Goal: Transaction & Acquisition: Purchase product/service

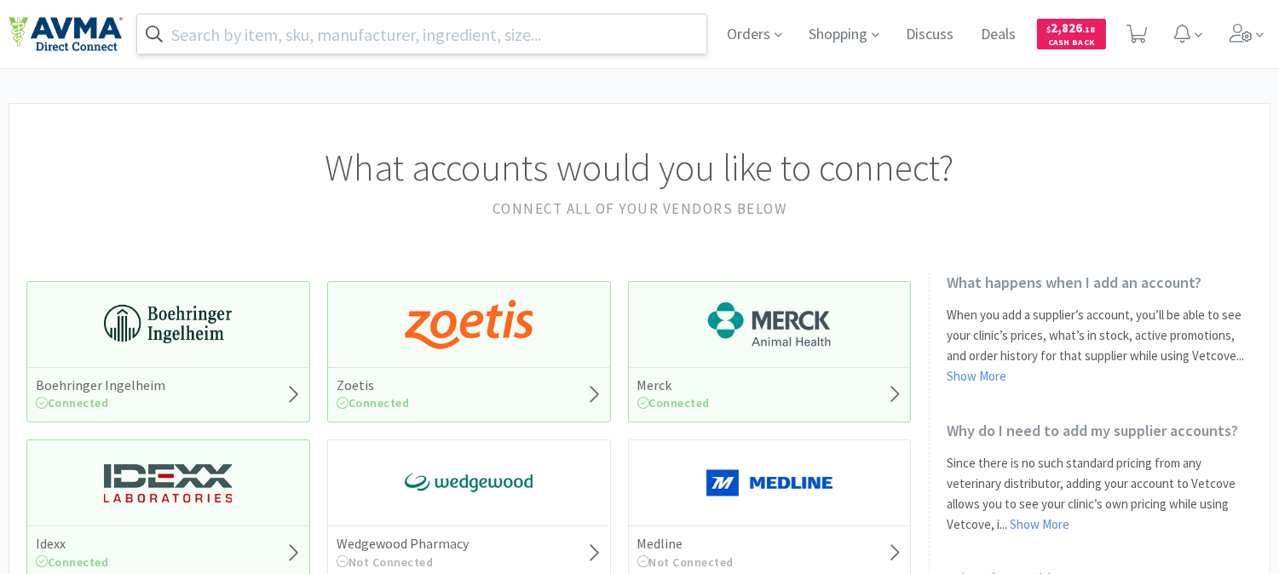
click at [503, 32] on input "text" at bounding box center [421, 33] width 569 height 39
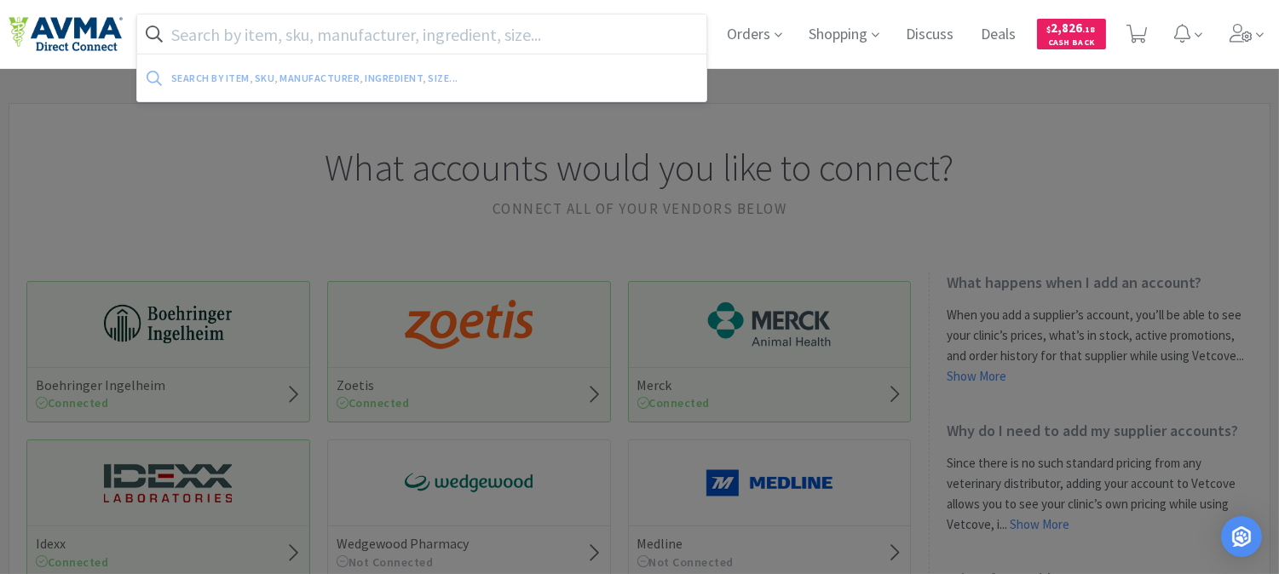
paste input "078945867"
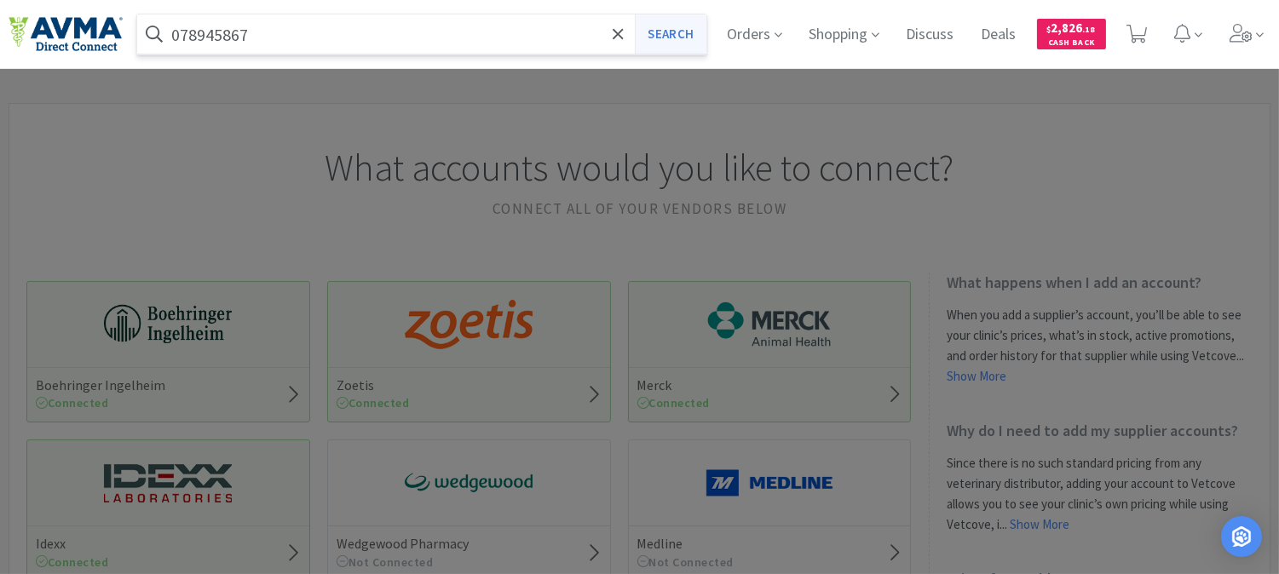
type input "078945867"
click at [668, 36] on button "Search" at bounding box center [670, 33] width 71 height 39
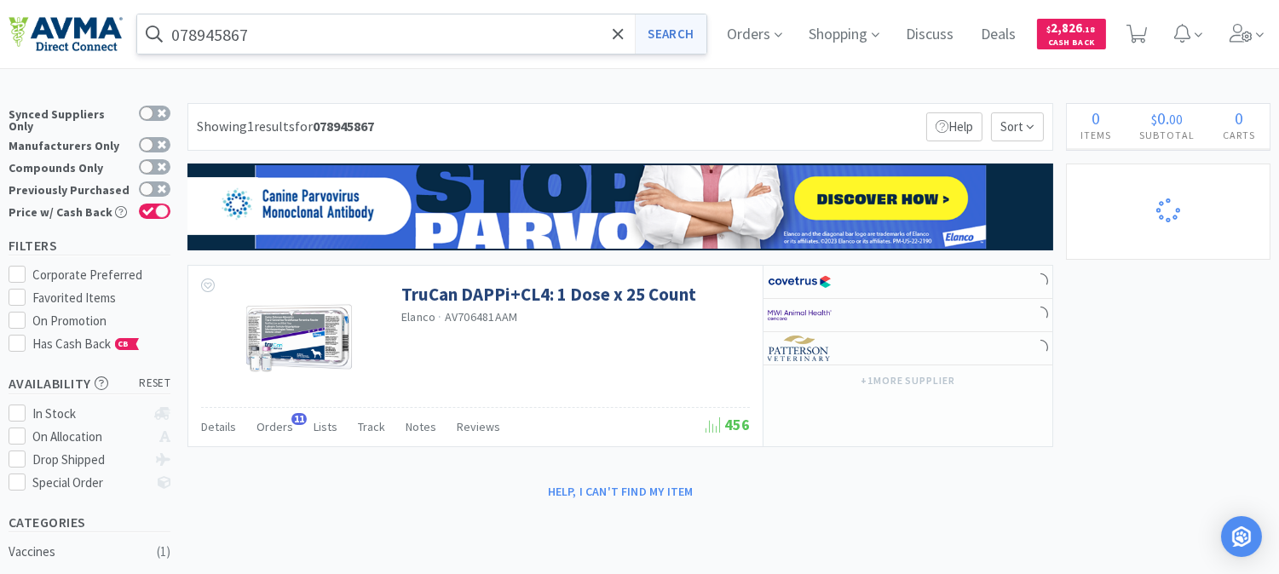
select select "1"
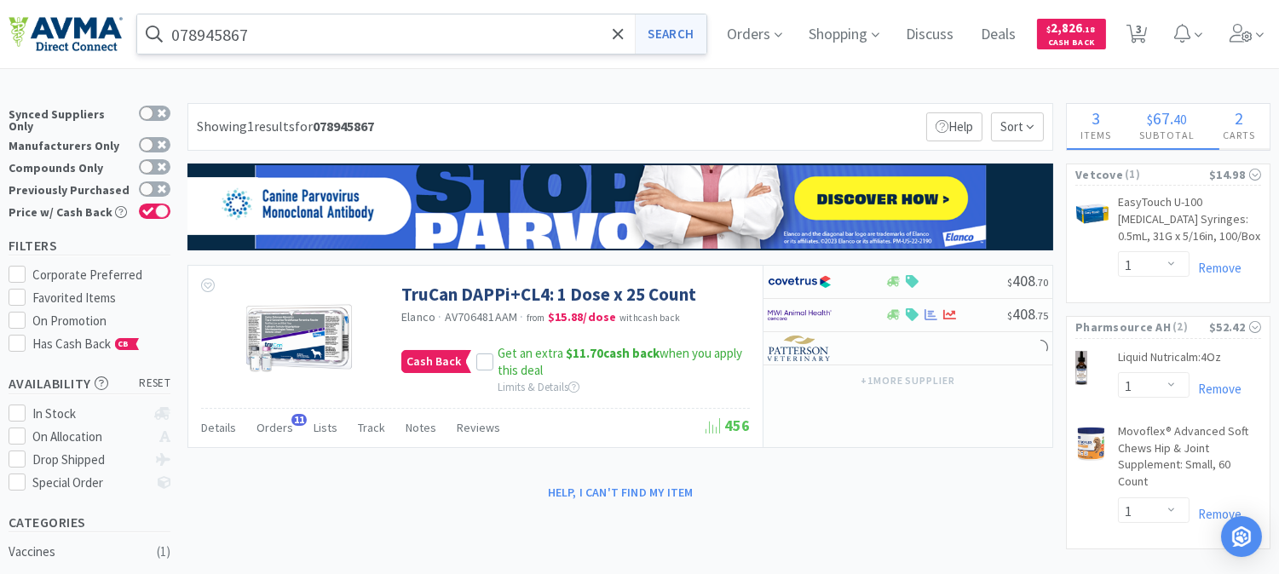
select select "1"
select select "5"
select select "2"
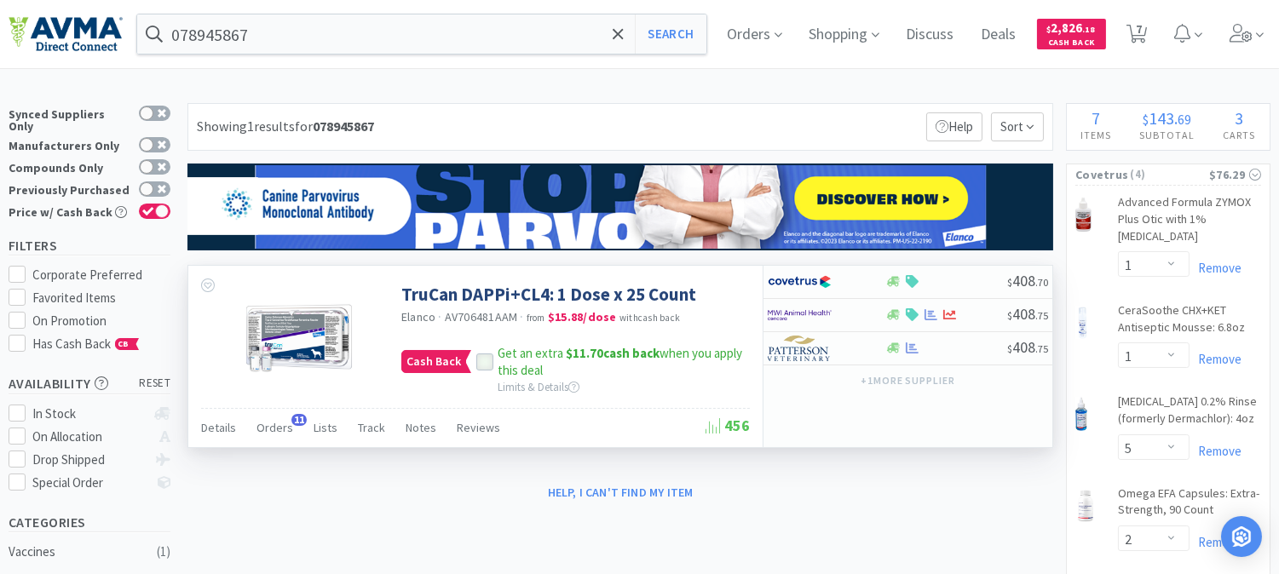
click at [480, 355] on div at bounding box center [484, 362] width 17 height 17
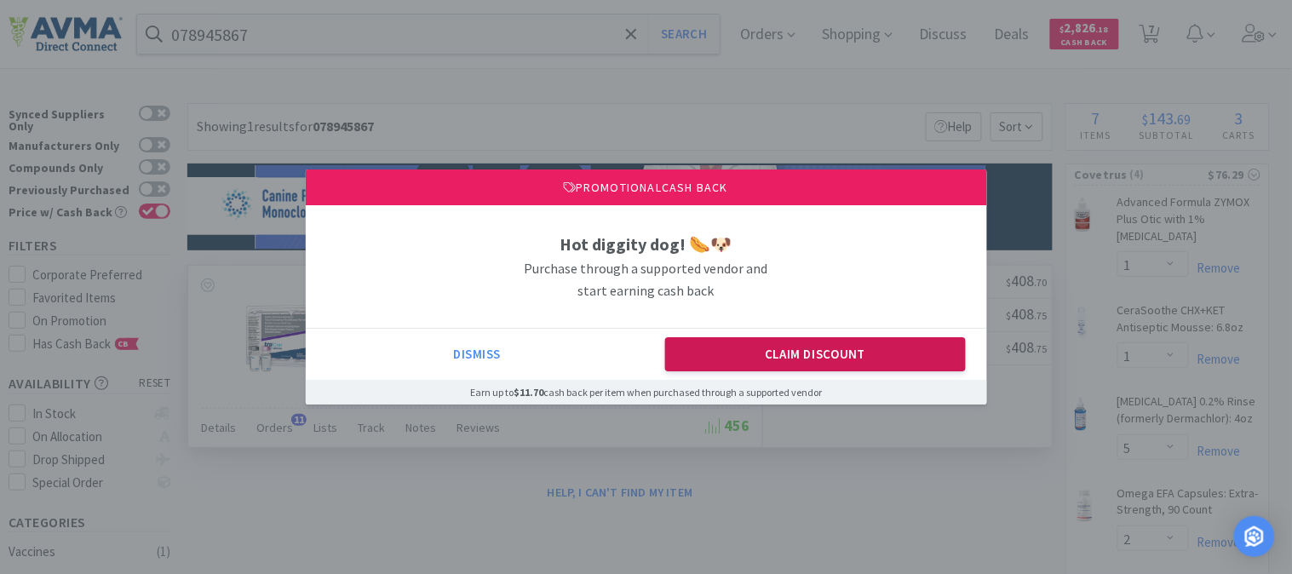
click at [744, 360] on button "Claim Discount" at bounding box center [815, 354] width 301 height 34
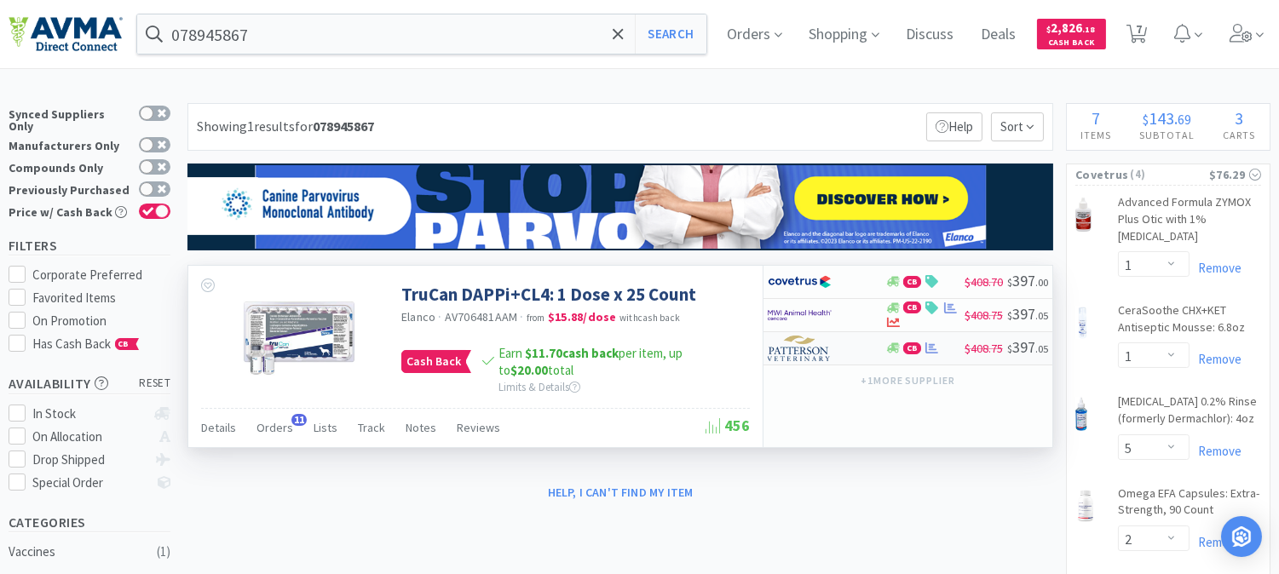
click at [799, 353] on img at bounding box center [800, 349] width 64 height 26
select select "1"
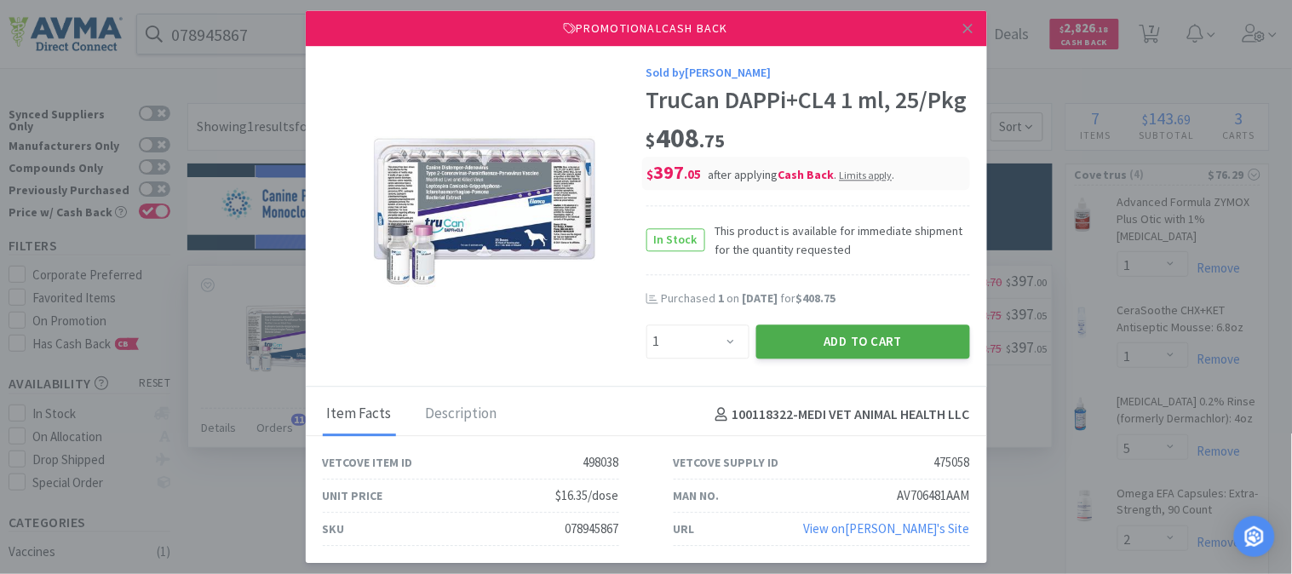
click at [874, 344] on button "Add to Cart" at bounding box center [864, 342] width 214 height 34
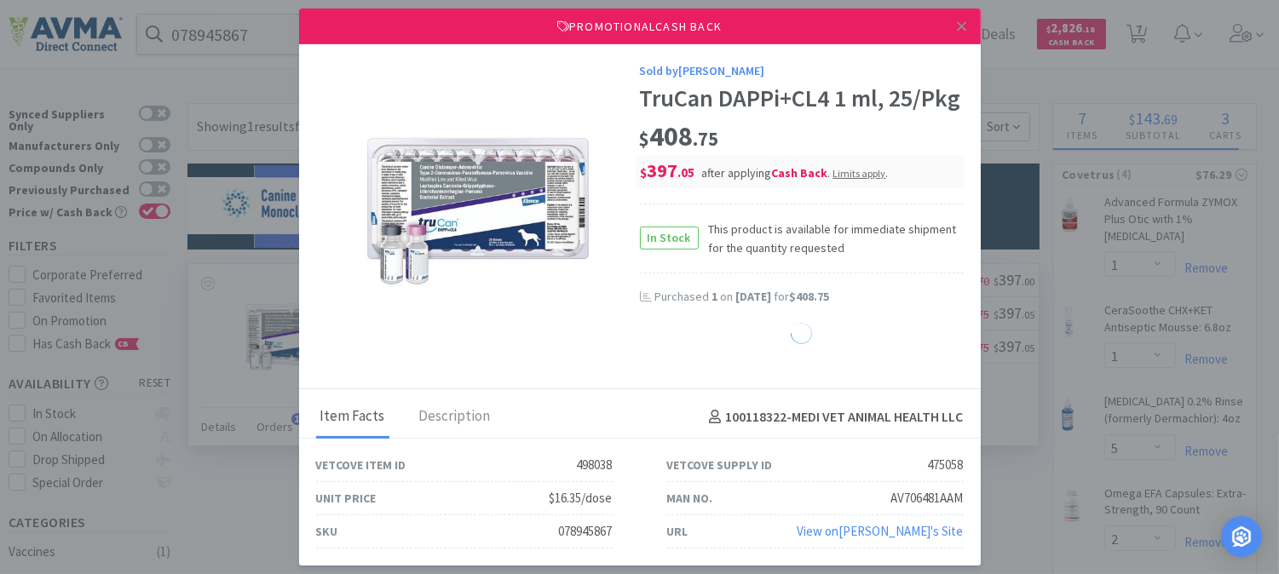
select select "1"
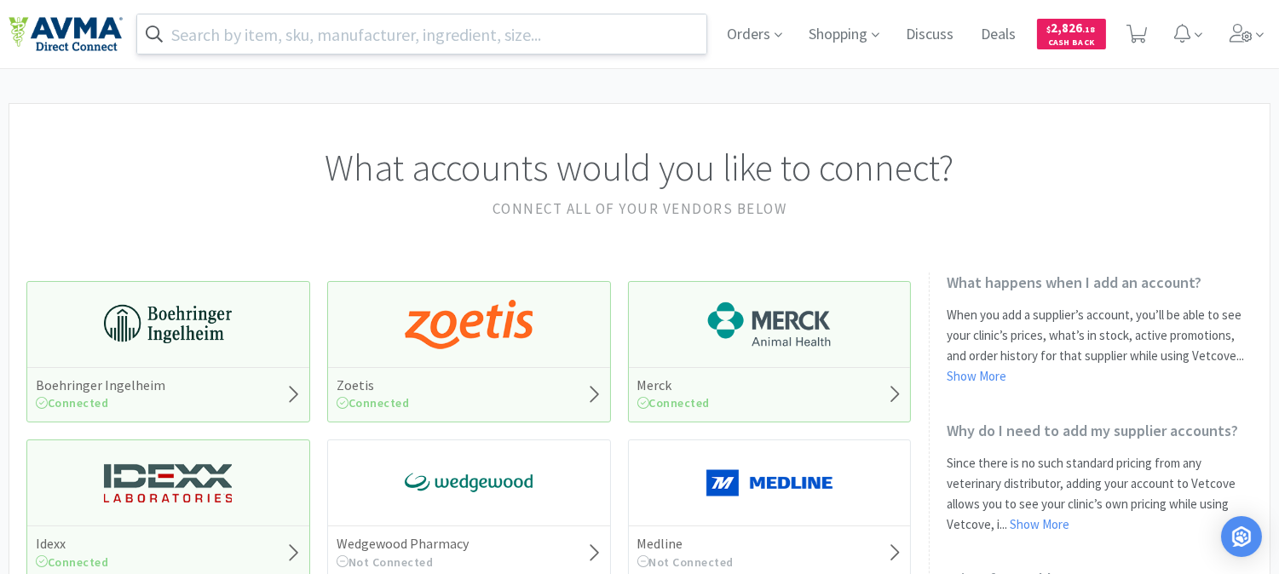
click at [314, 29] on input "text" at bounding box center [421, 33] width 569 height 39
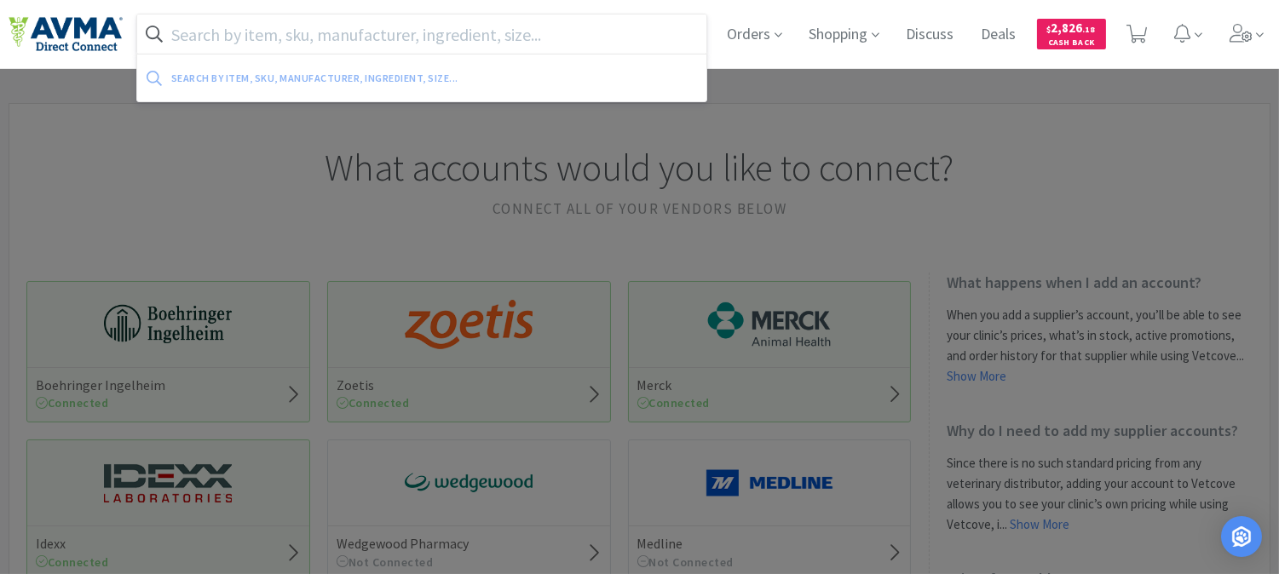
paste input "063678"
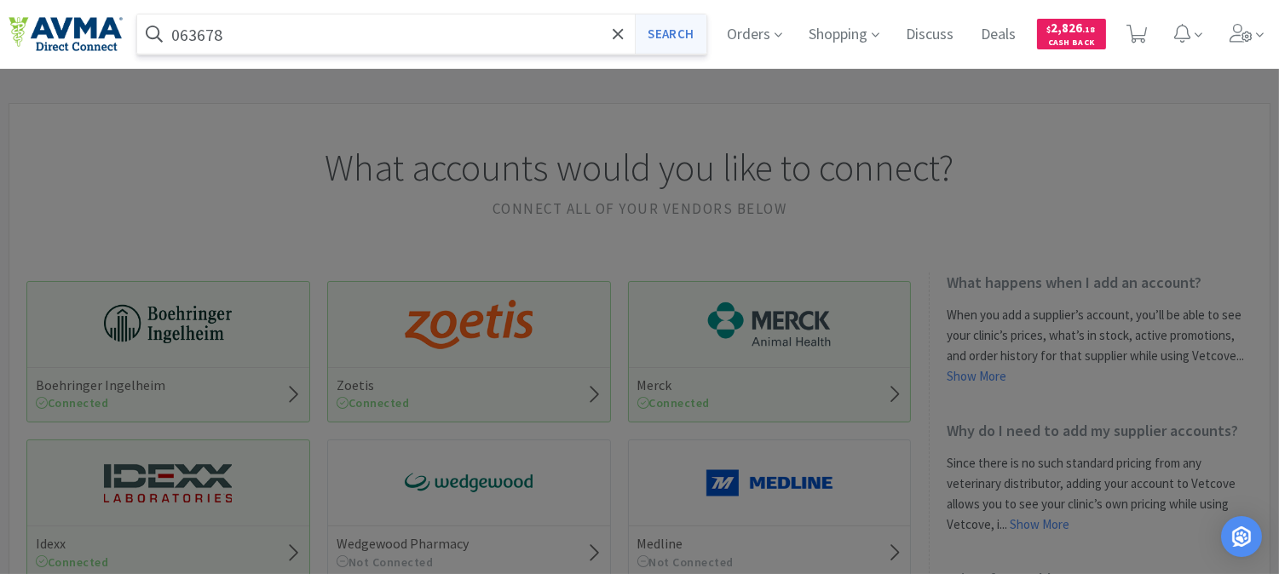
type input "063678"
click at [653, 27] on button "Search" at bounding box center [670, 33] width 71 height 39
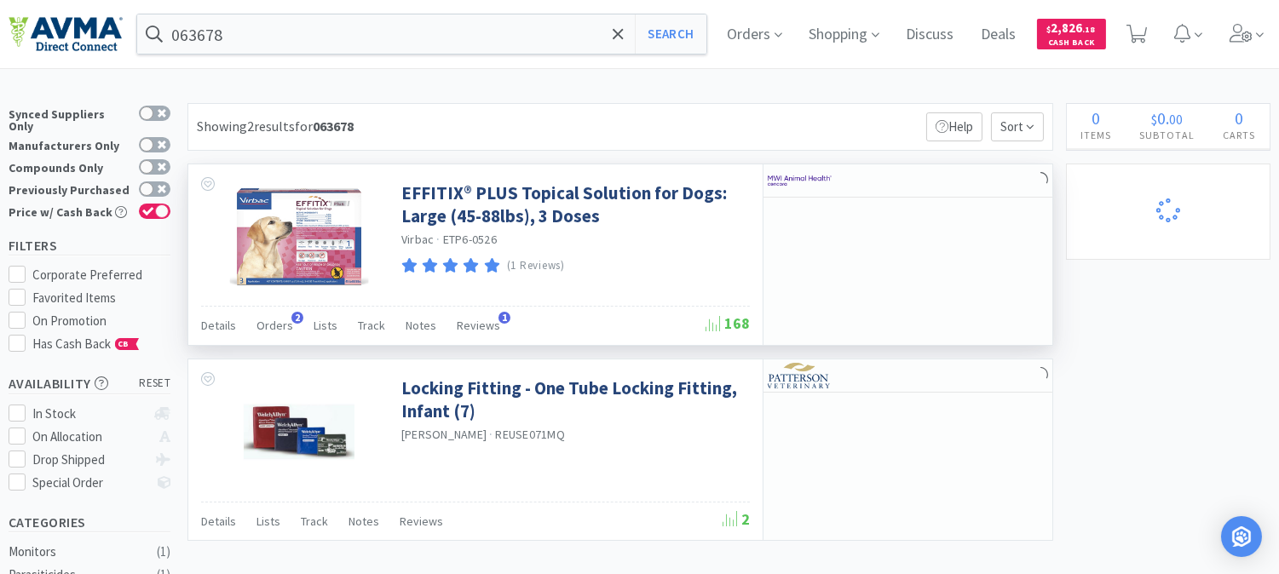
select select "1"
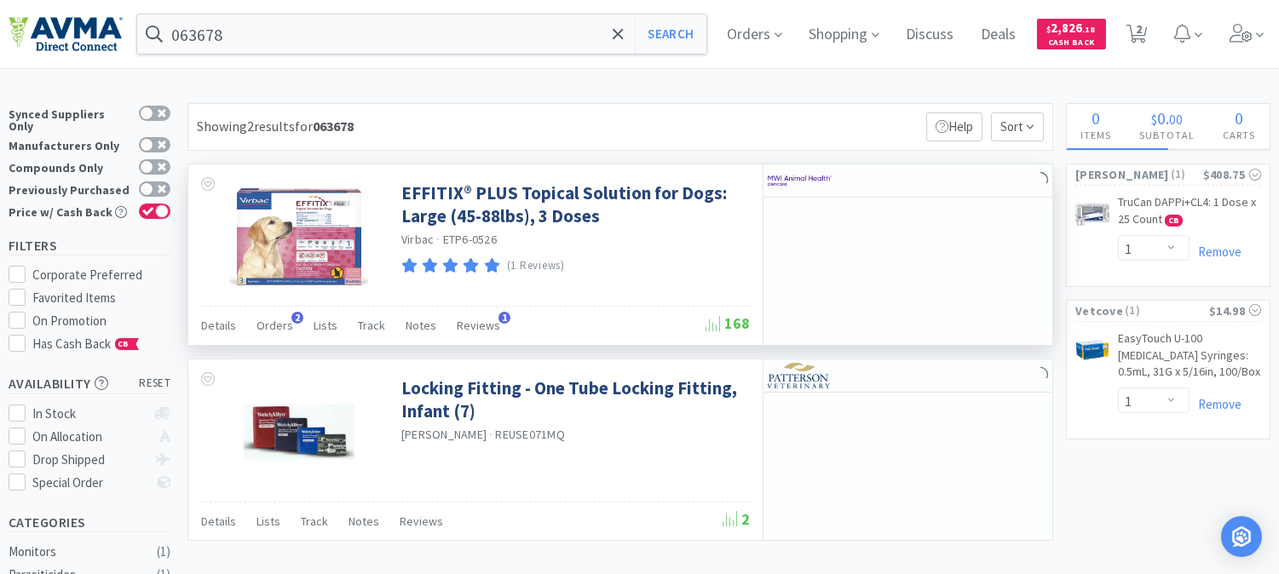
select select "1"
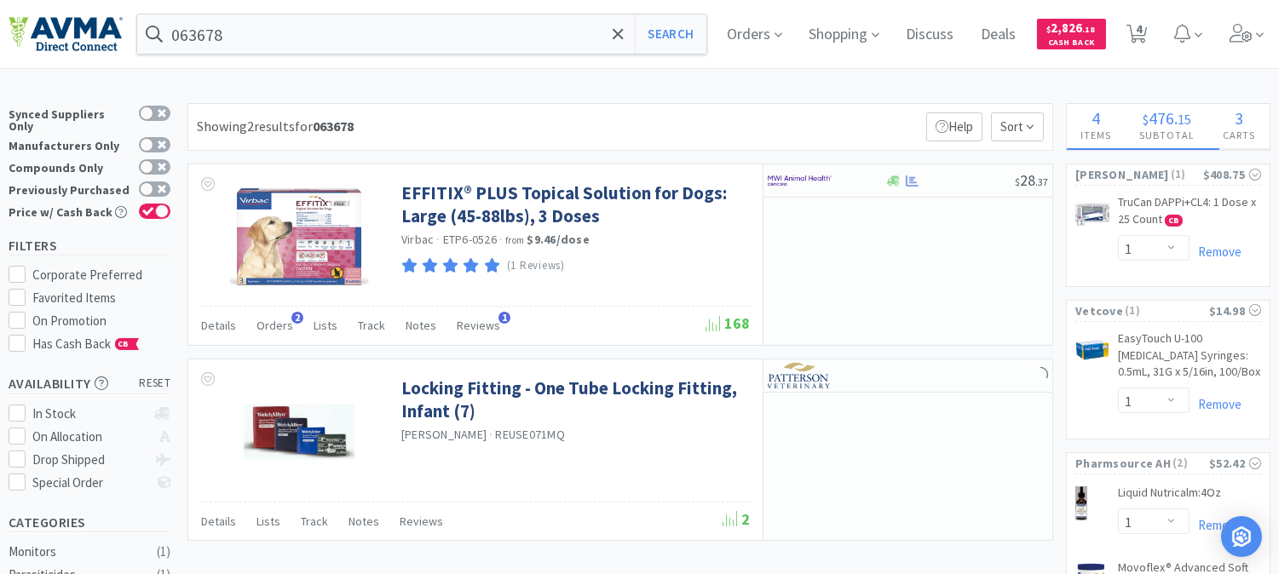
select select "1"
select select "5"
select select "2"
